Goal: Task Accomplishment & Management: Use online tool/utility

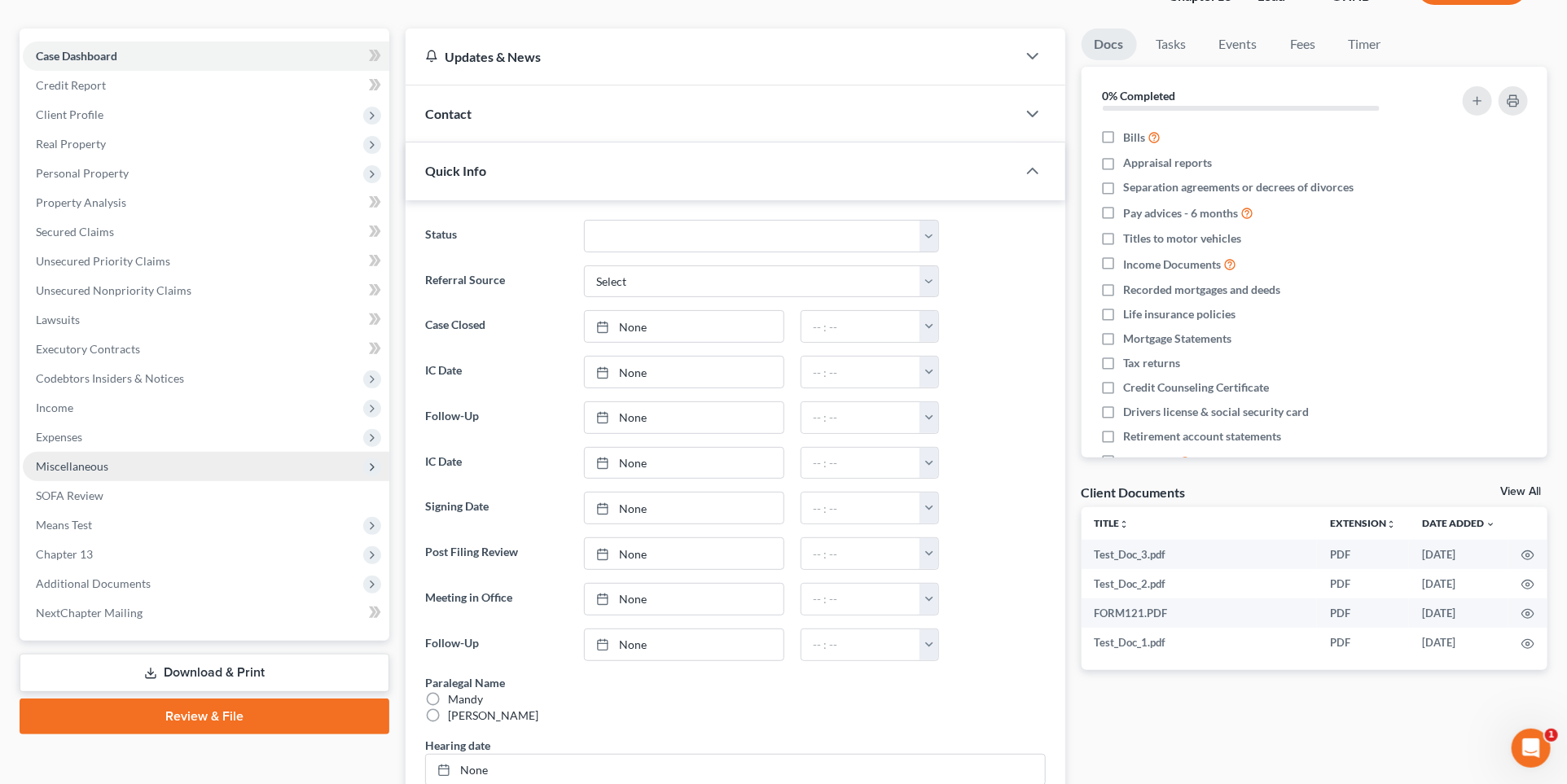
scroll to position [149, 0]
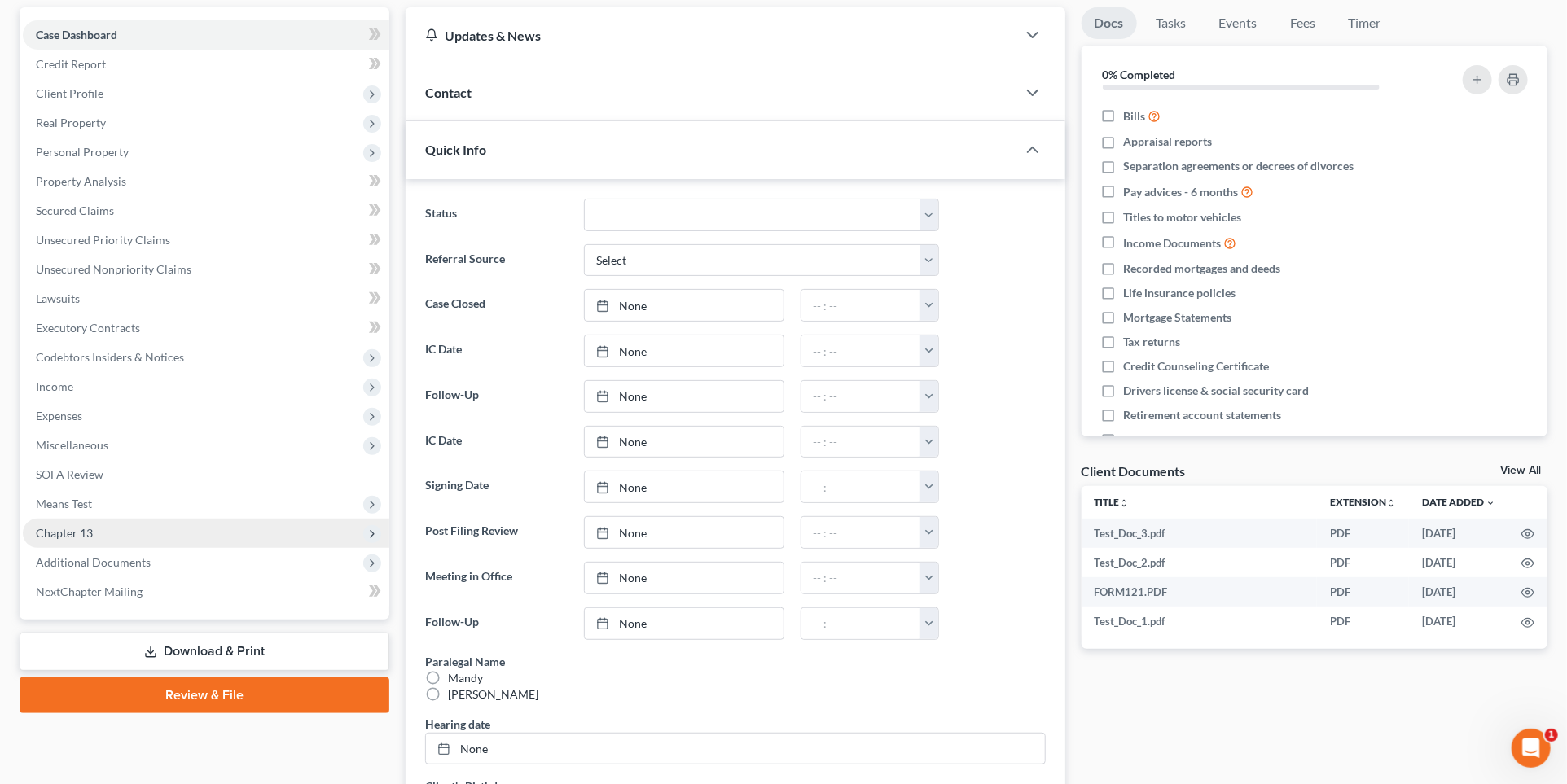
click at [153, 527] on span "Chapter 13" at bounding box center [205, 533] width 367 height 29
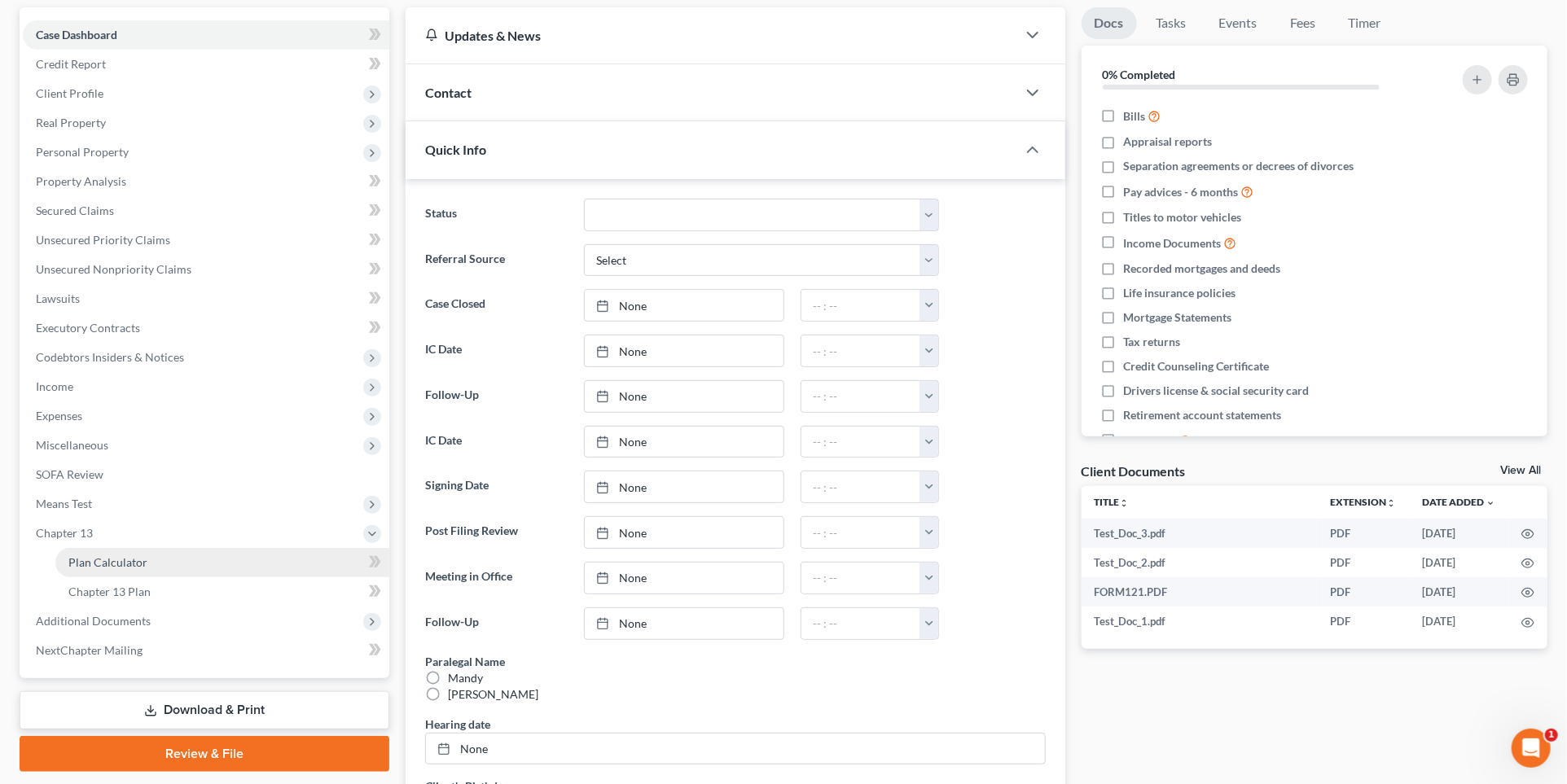
click at [192, 557] on link "Plan Calculator" at bounding box center [222, 562] width 334 height 29
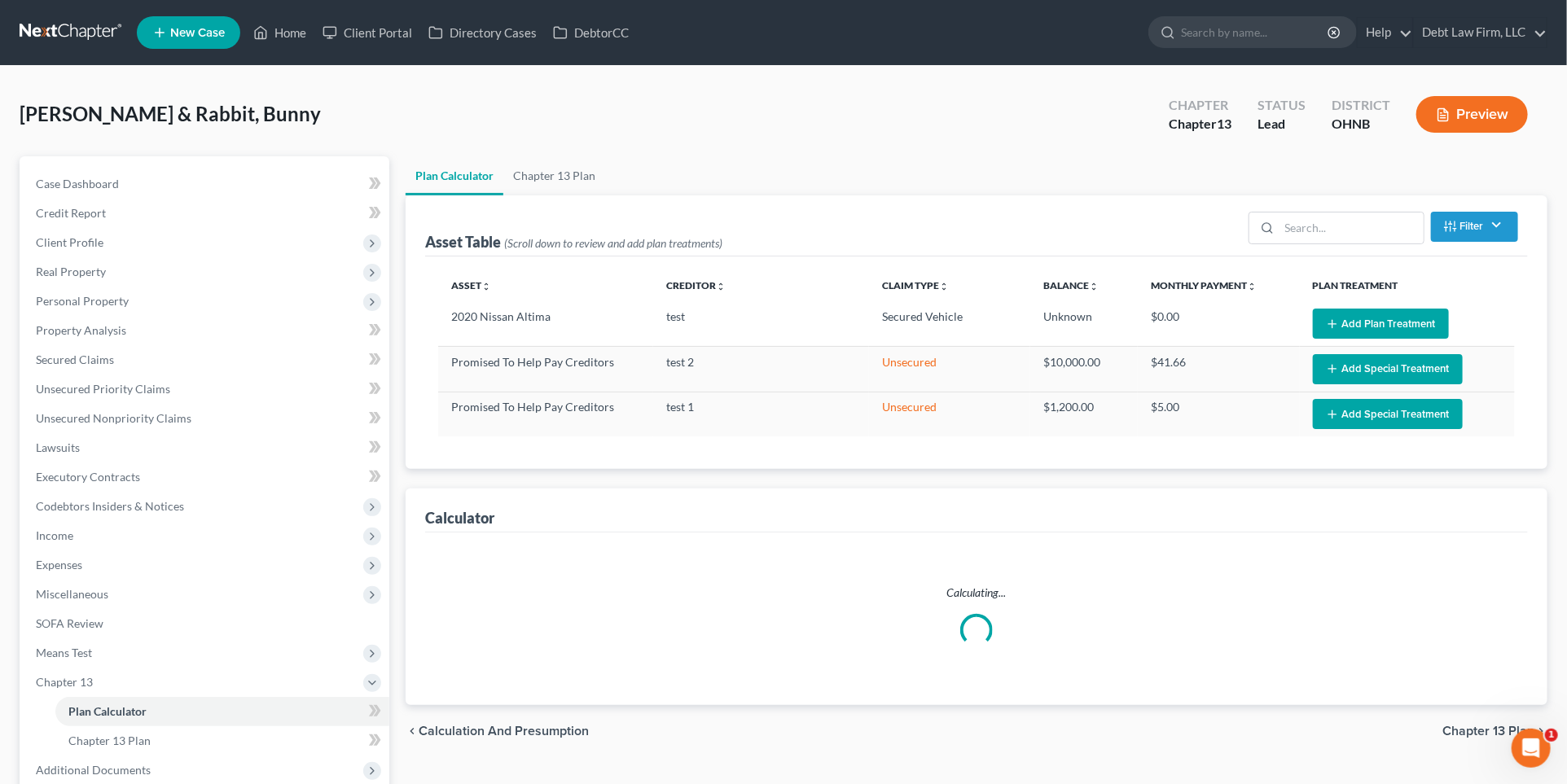
select select "59"
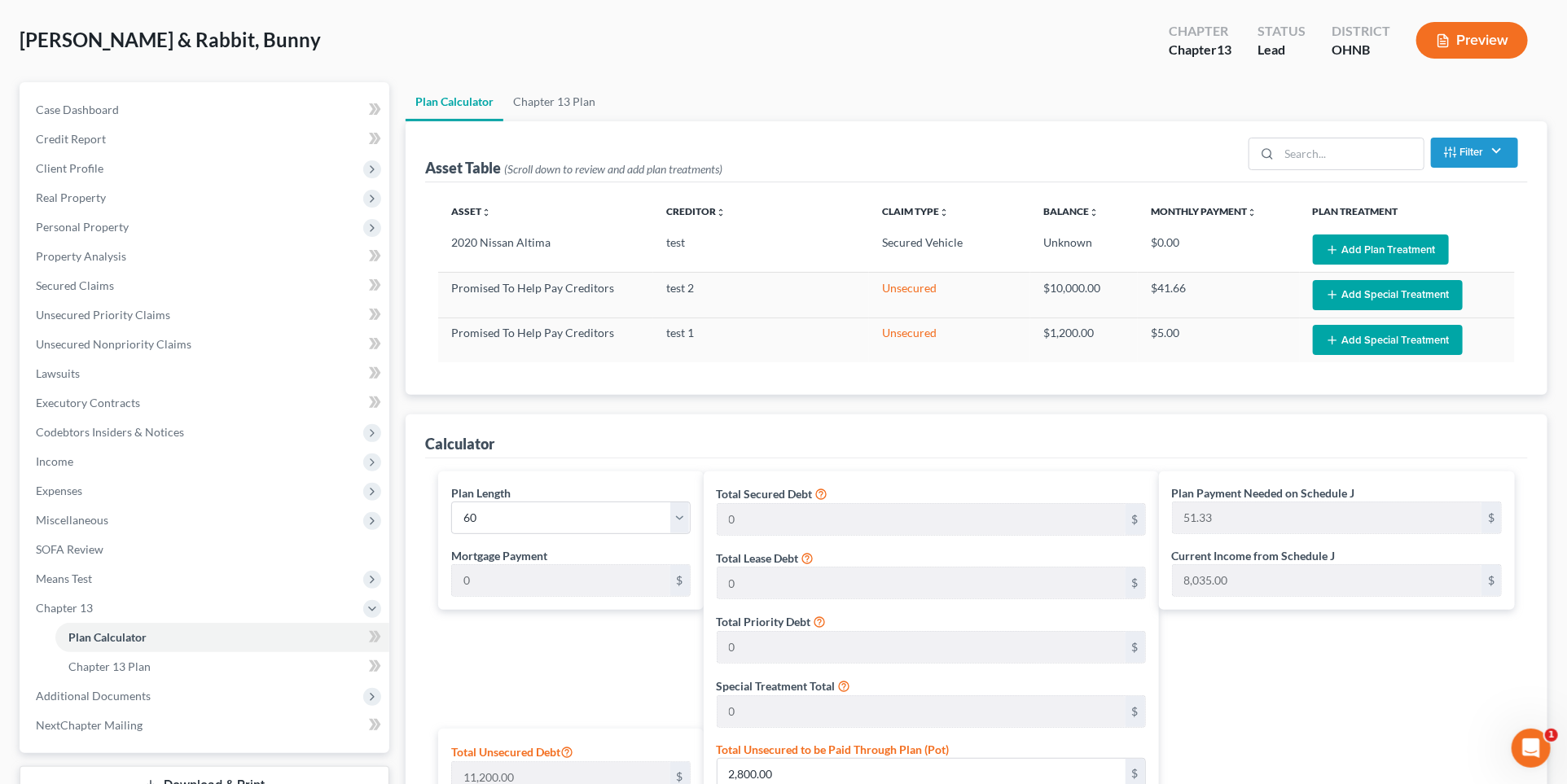
scroll to position [67, 0]
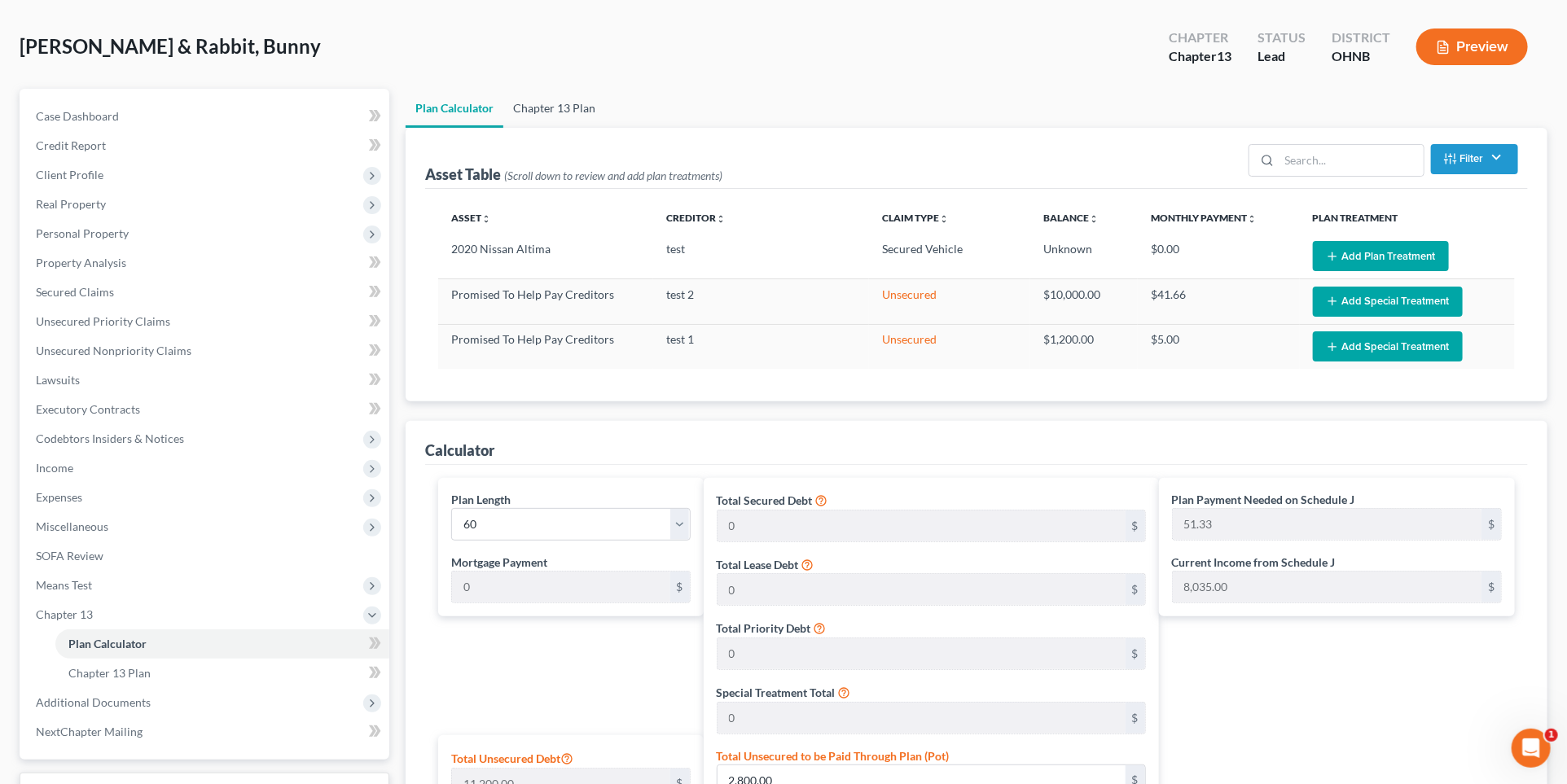
click at [547, 97] on link "Chapter 13 Plan" at bounding box center [554, 108] width 102 height 39
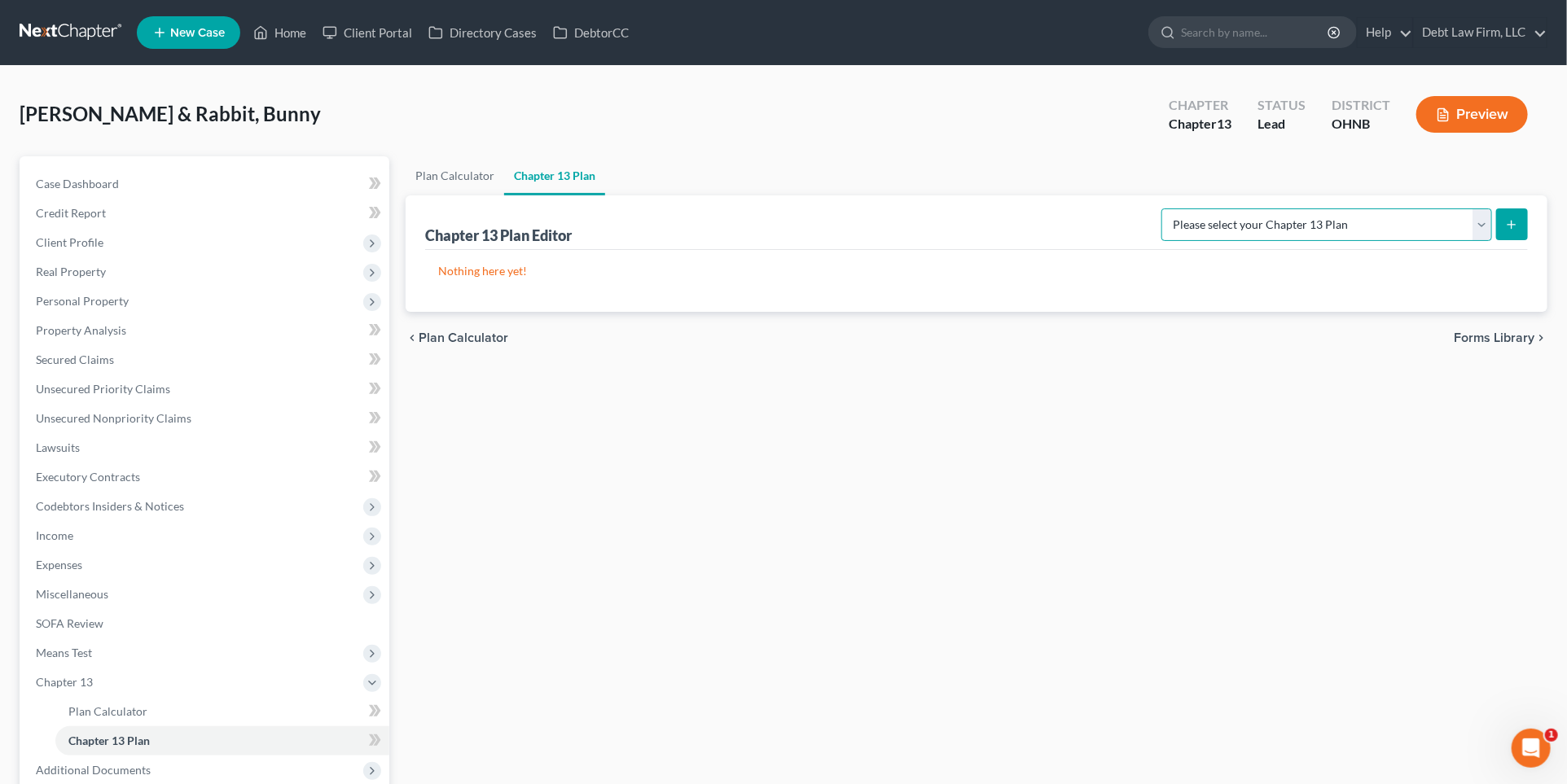
click at [1487, 223] on select "Please select your Chapter 13 Plan National Form Plan - Official Form 113 North…" at bounding box center [1328, 224] width 331 height 32
select select "0"
click at [1257, 208] on select "Please select your Chapter 13 Plan National Form Plan - Official Form 113 North…" at bounding box center [1328, 224] width 331 height 32
click at [1512, 216] on button "submit" at bounding box center [1512, 224] width 32 height 32
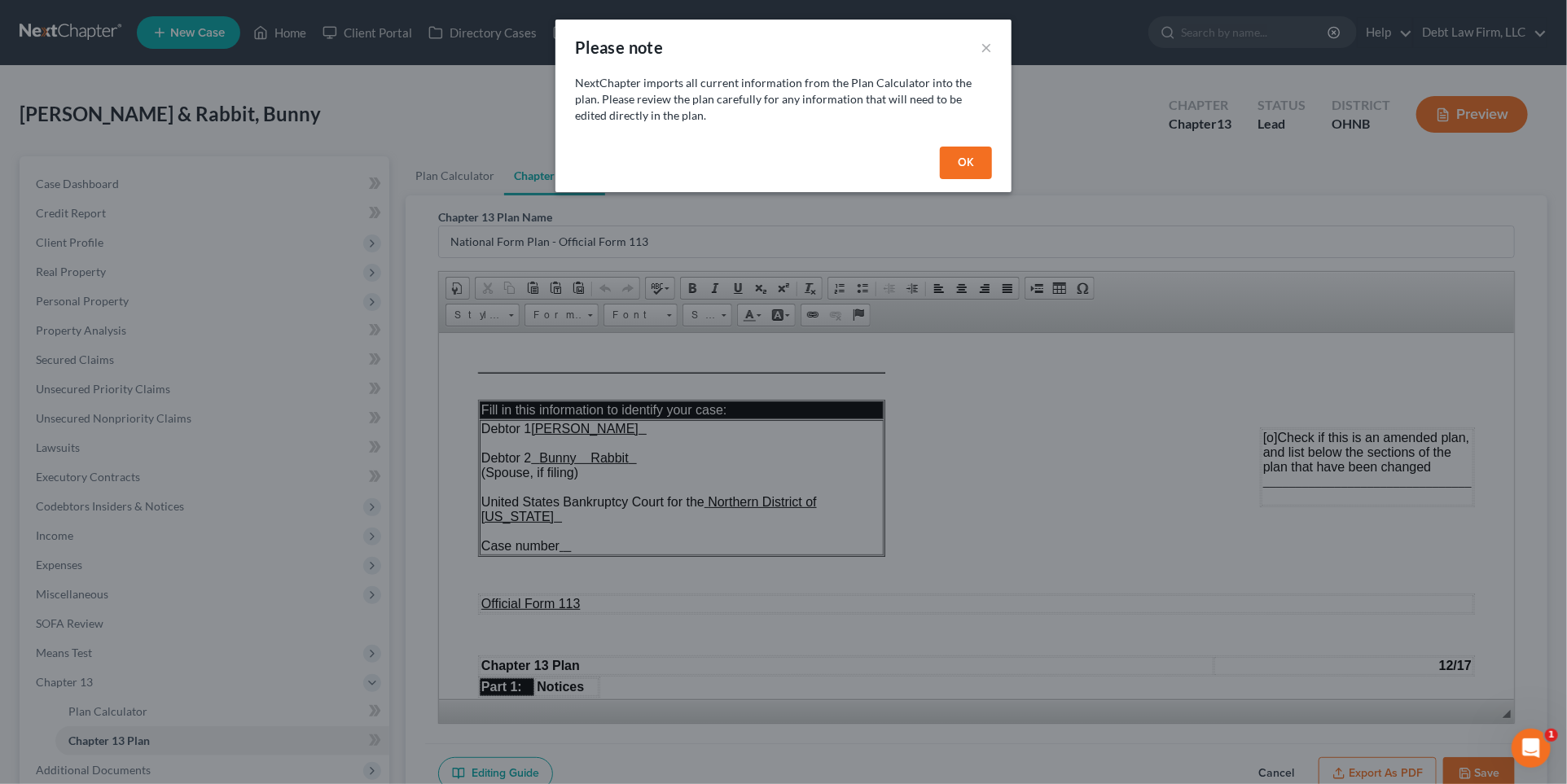
click at [969, 166] on button "OK" at bounding box center [966, 162] width 53 height 32
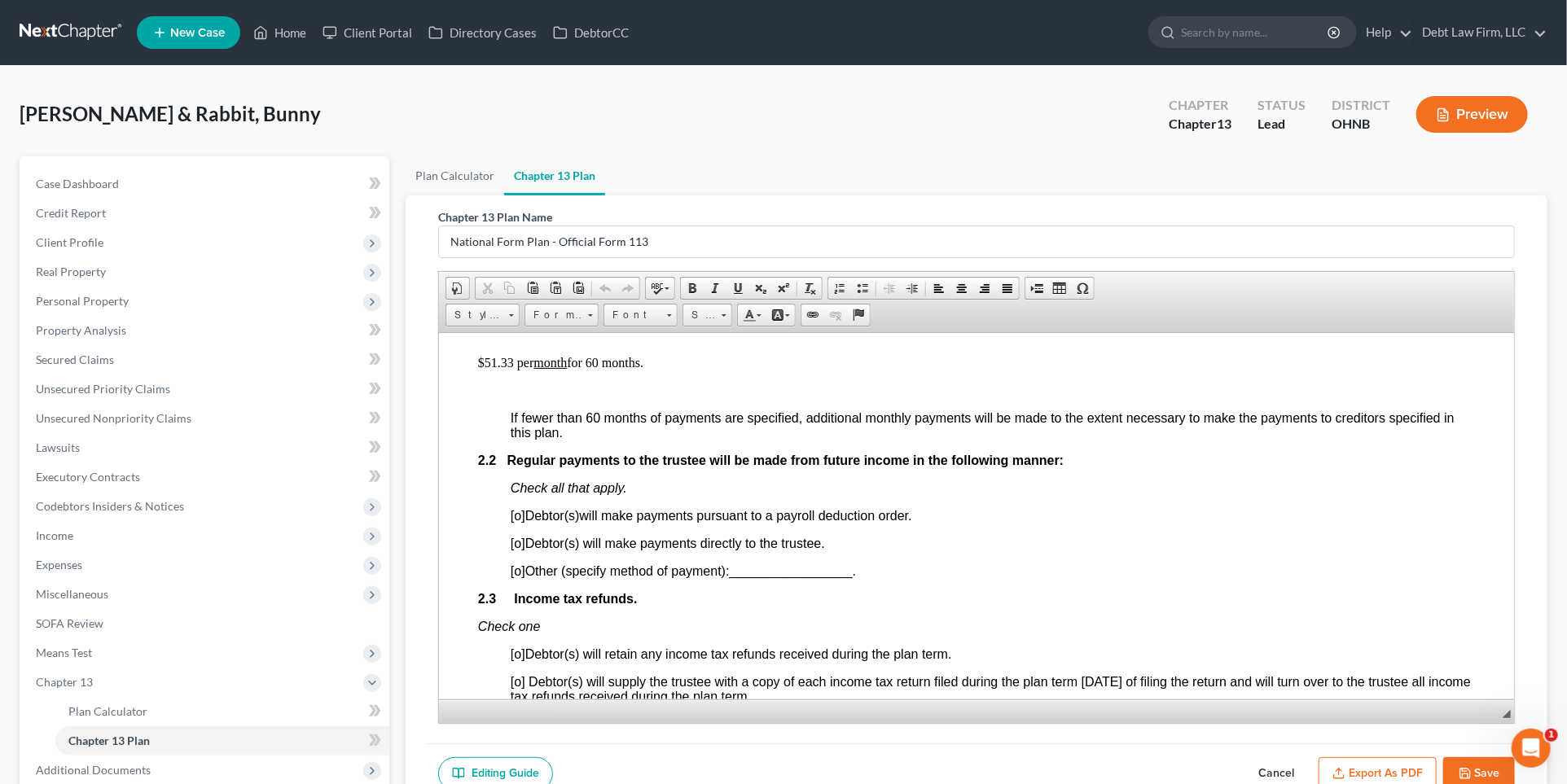
scroll to position [985, 0]
drag, startPoint x: 922, startPoint y: 537, endPoint x: 527, endPoint y: 530, distance: 395.1
click at [527, 520] on p "[o] Debtor(s) will make payments pursuant to a payroll deduction order." at bounding box center [992, 513] width 965 height 15
copy span "Debtor(s) will make payments pursuant to a payroll deduction order."
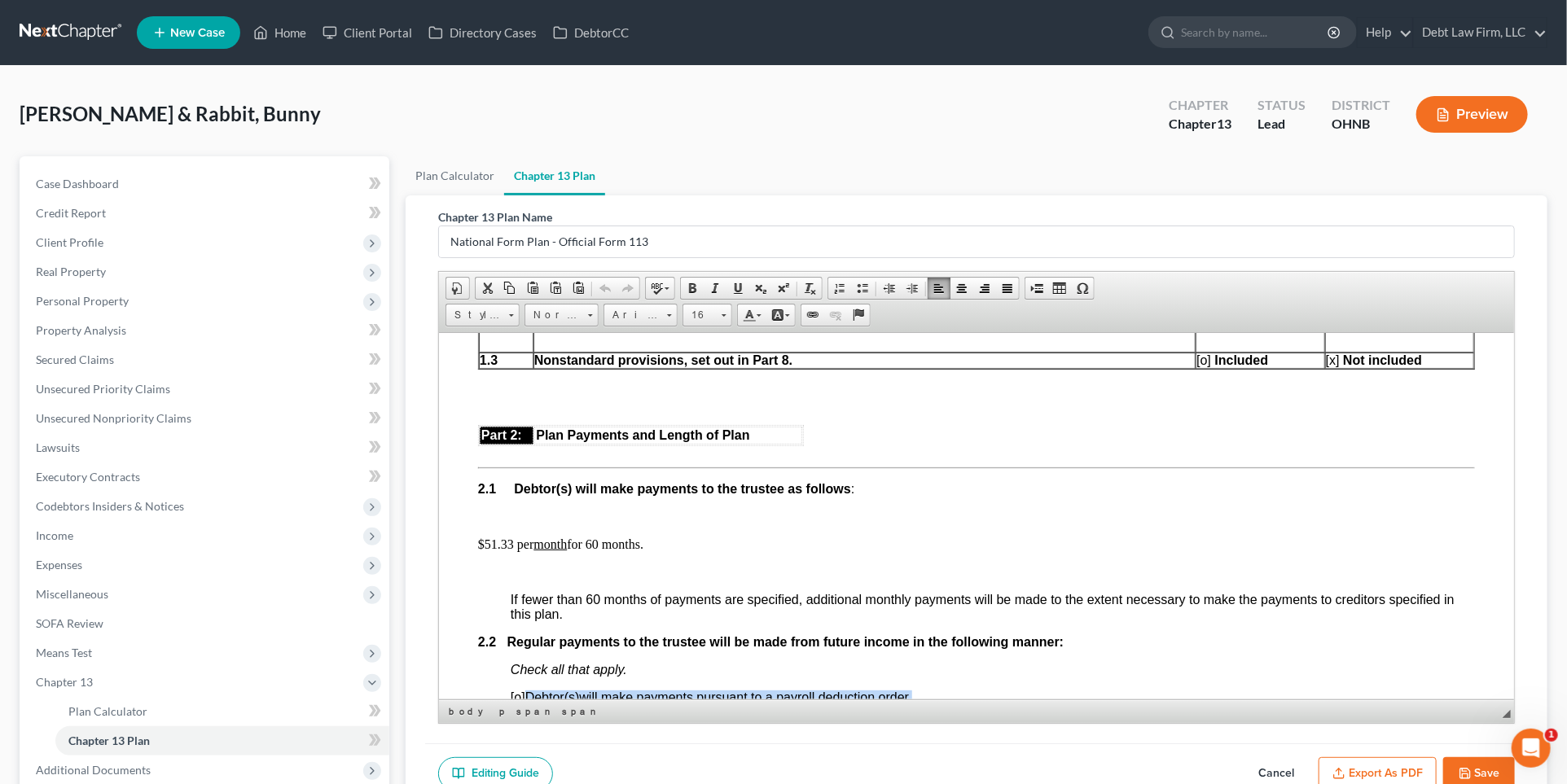
scroll to position [801, 0]
click at [454, 179] on link "Plan Calculator" at bounding box center [455, 176] width 98 height 39
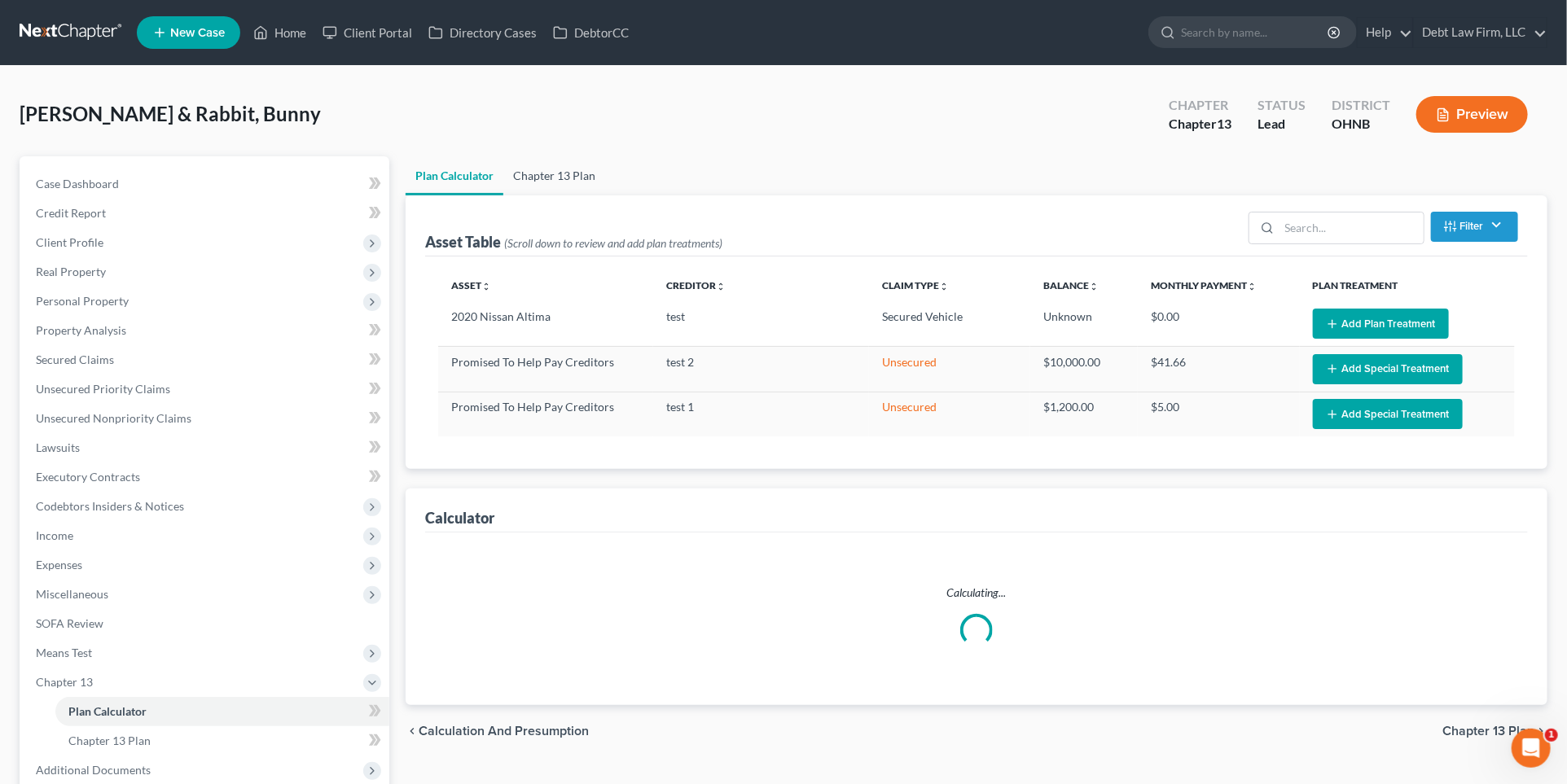
click at [546, 172] on link "Chapter 13 Plan" at bounding box center [554, 176] width 102 height 39
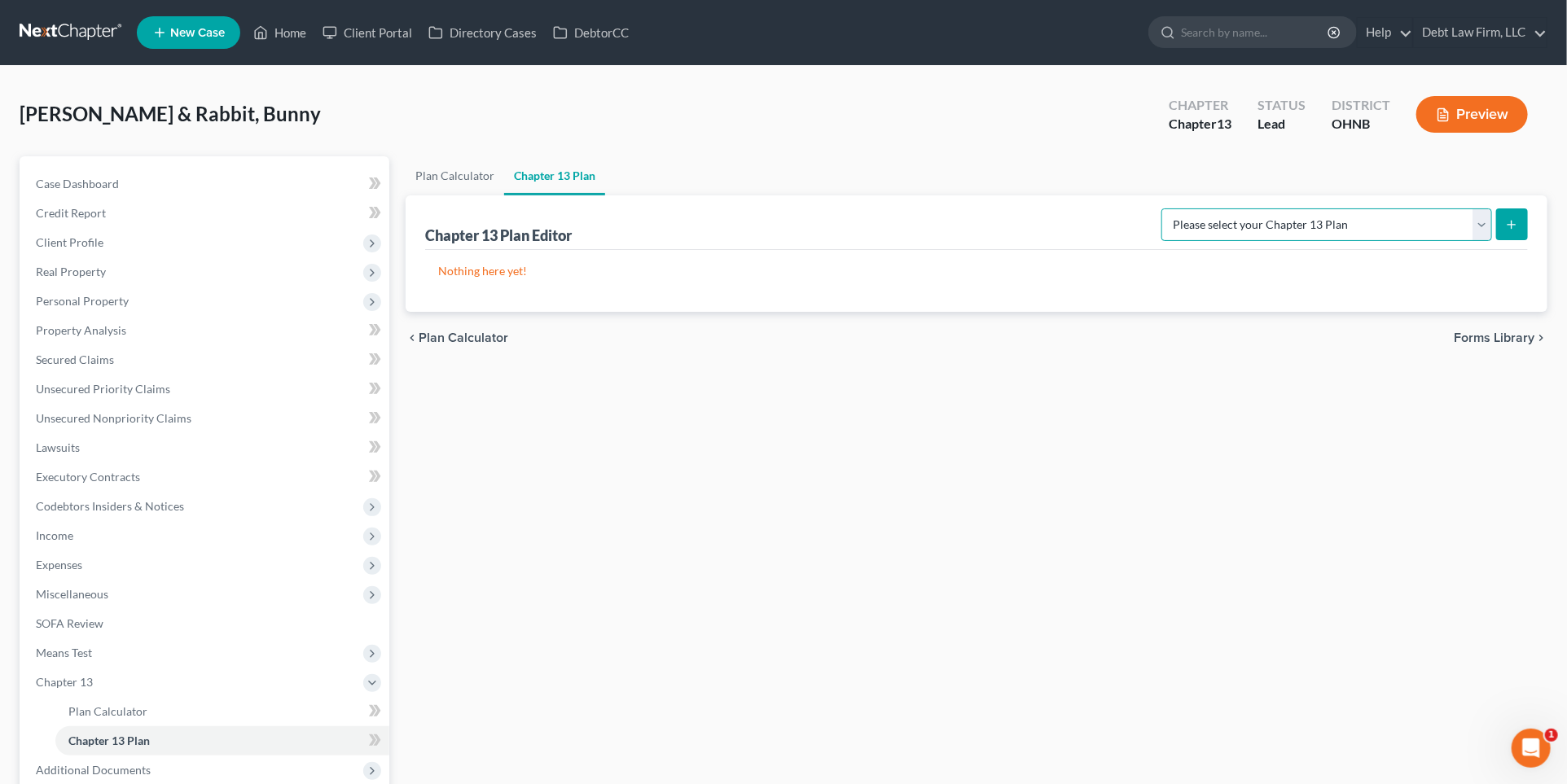
click at [1427, 215] on select "Please select your Chapter 13 Plan National Form Plan - Official Form 113 North…" at bounding box center [1328, 224] width 331 height 32
select select "1"
click at [1257, 208] on select "Please select your Chapter 13 Plan National Form Plan - Official Form 113 North…" at bounding box center [1328, 224] width 331 height 32
click at [1516, 221] on icon "submit" at bounding box center [1512, 224] width 13 height 13
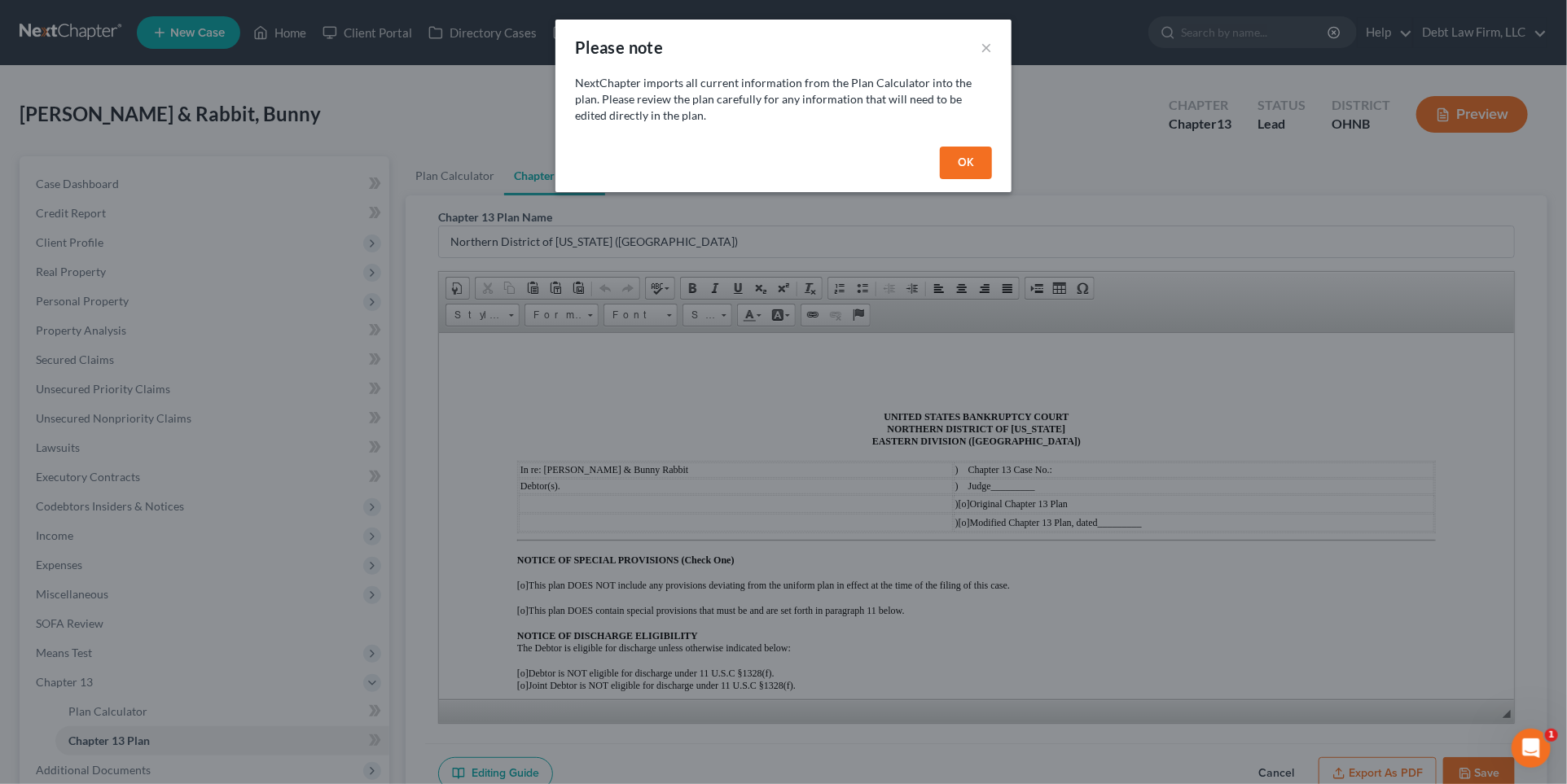
click at [959, 165] on button "OK" at bounding box center [966, 162] width 53 height 32
